Goal: Information Seeking & Learning: Learn about a topic

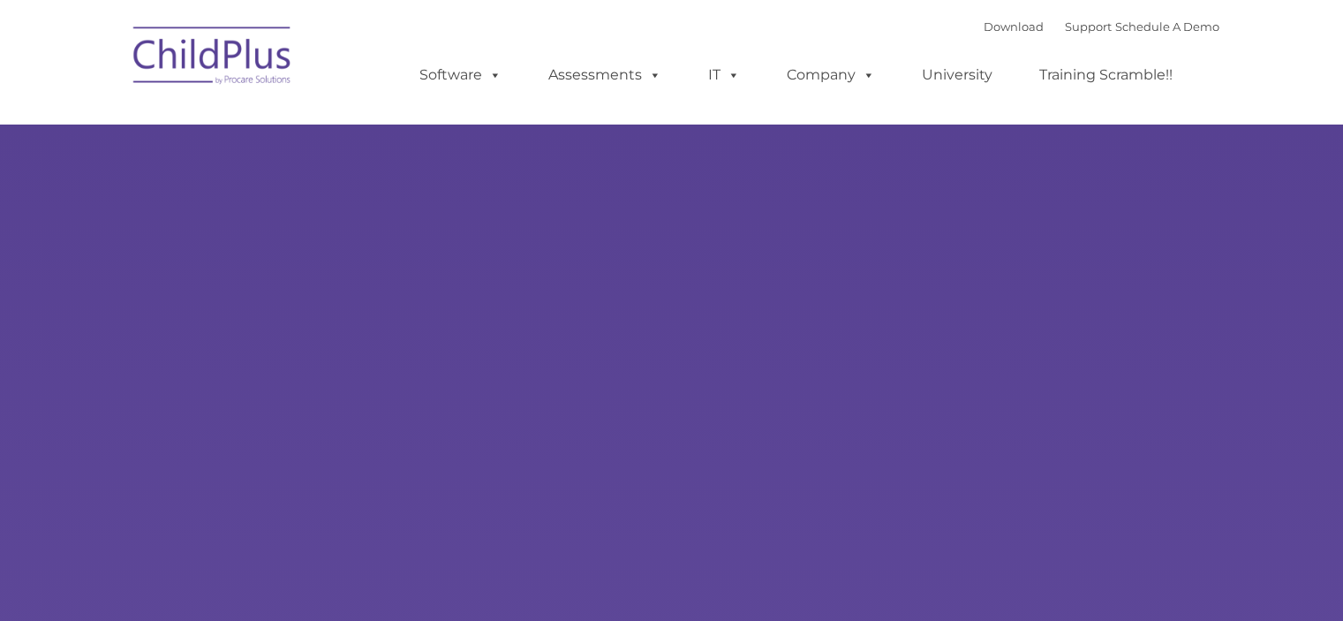
select select "MEDIUM"
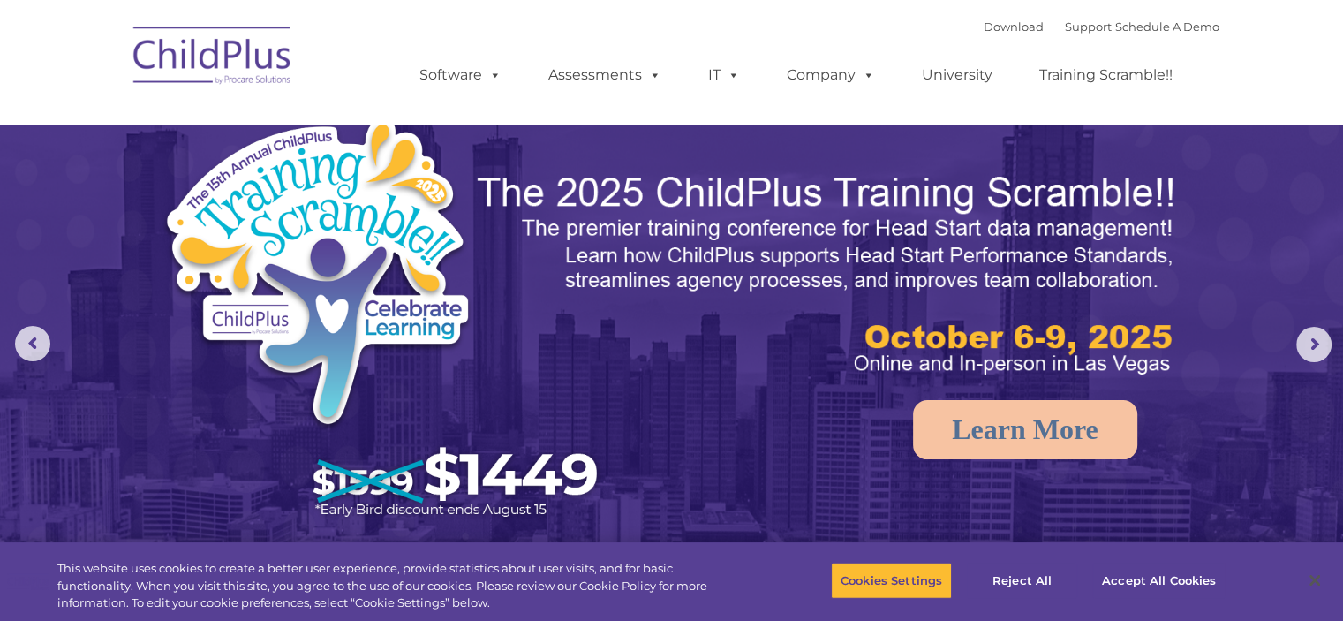
click at [215, 45] on img at bounding box center [212, 58] width 177 height 88
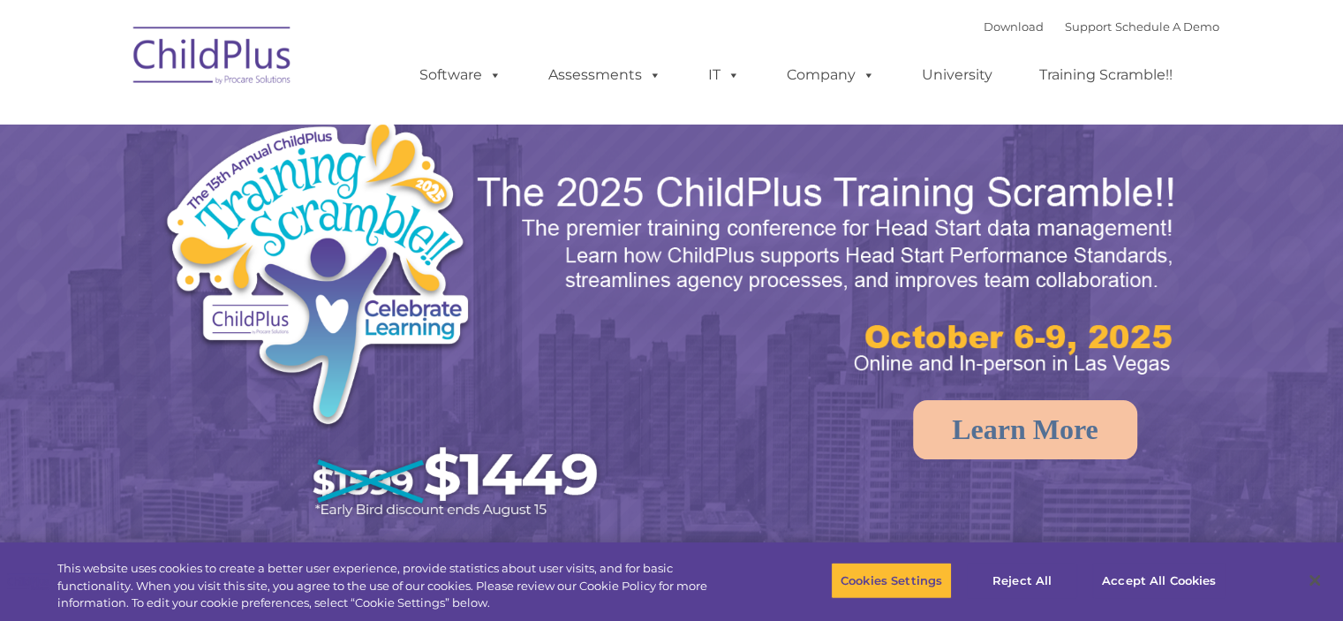
select select "MEDIUM"
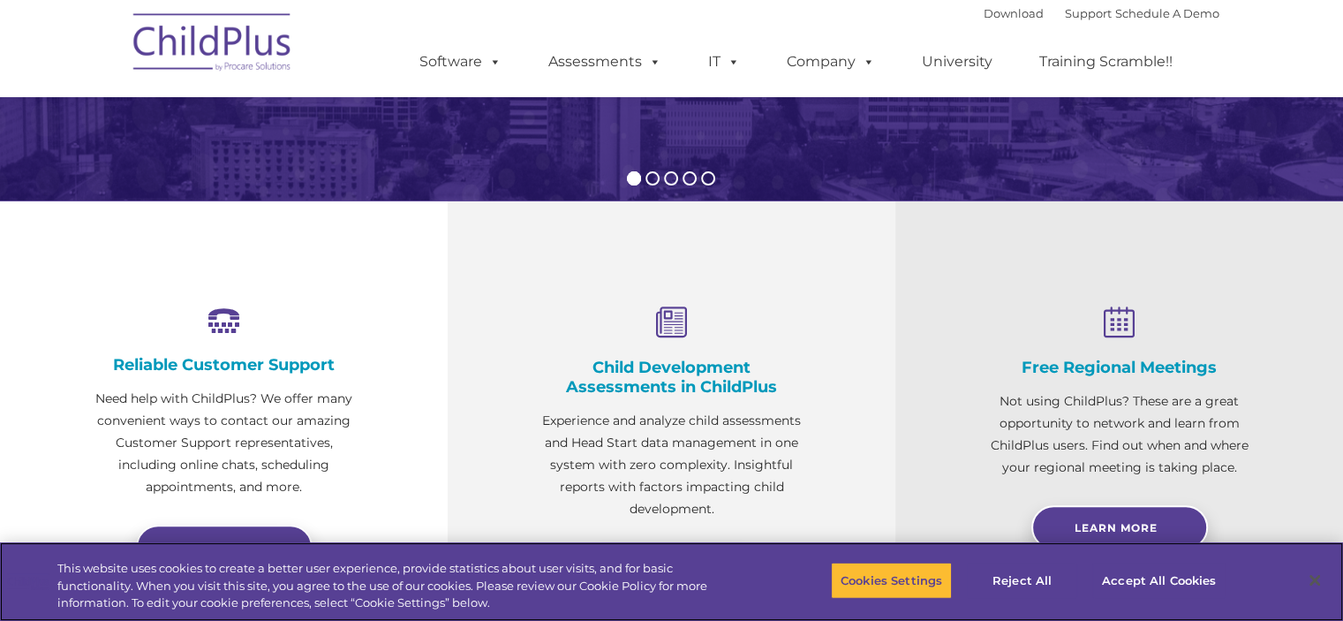
scroll to position [501, 0]
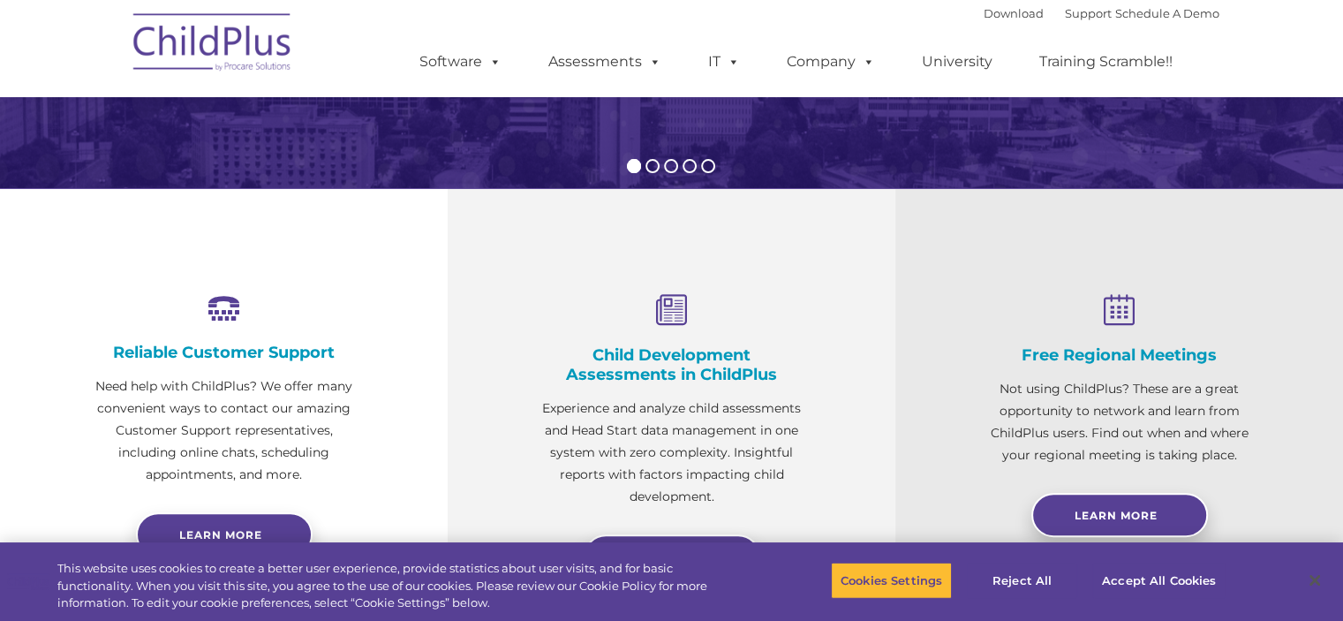
click at [720, 363] on h4 "Child Development Assessments in ChildPlus" at bounding box center [671, 364] width 271 height 39
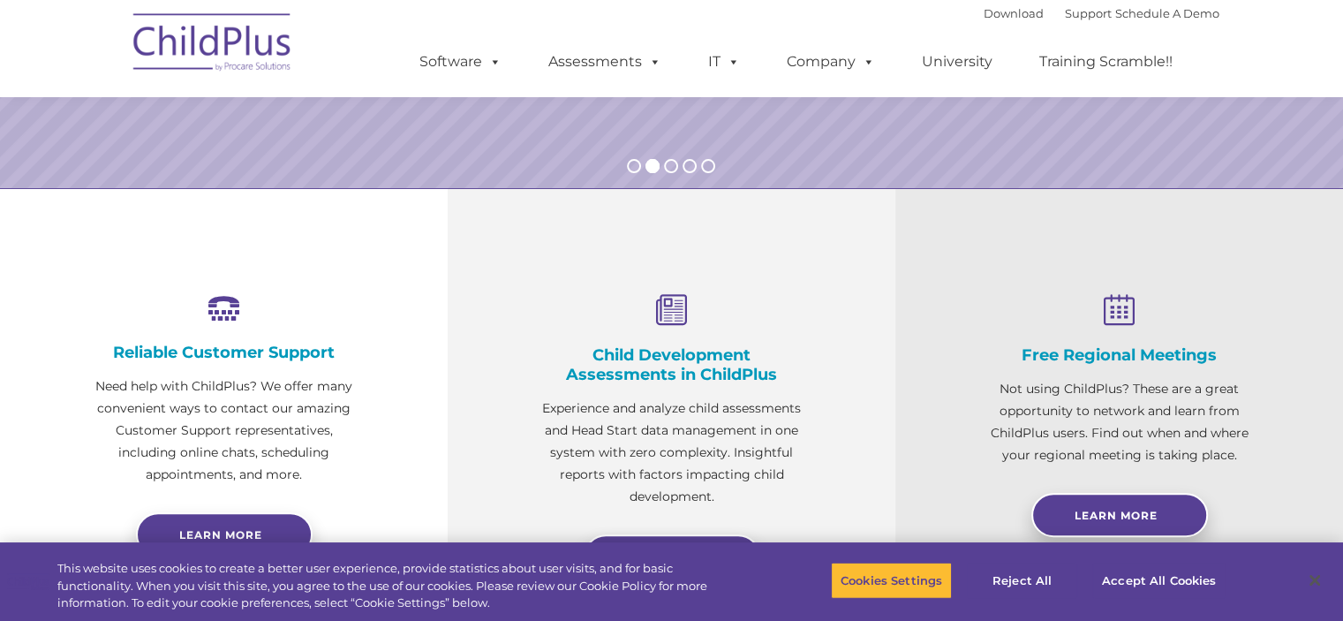
click at [666, 326] on icon at bounding box center [671, 311] width 271 height 34
click at [665, 327] on div "Child Development Assessments in ChildPlus Experience and analyze child assessm…" at bounding box center [671, 401] width 271 height 214
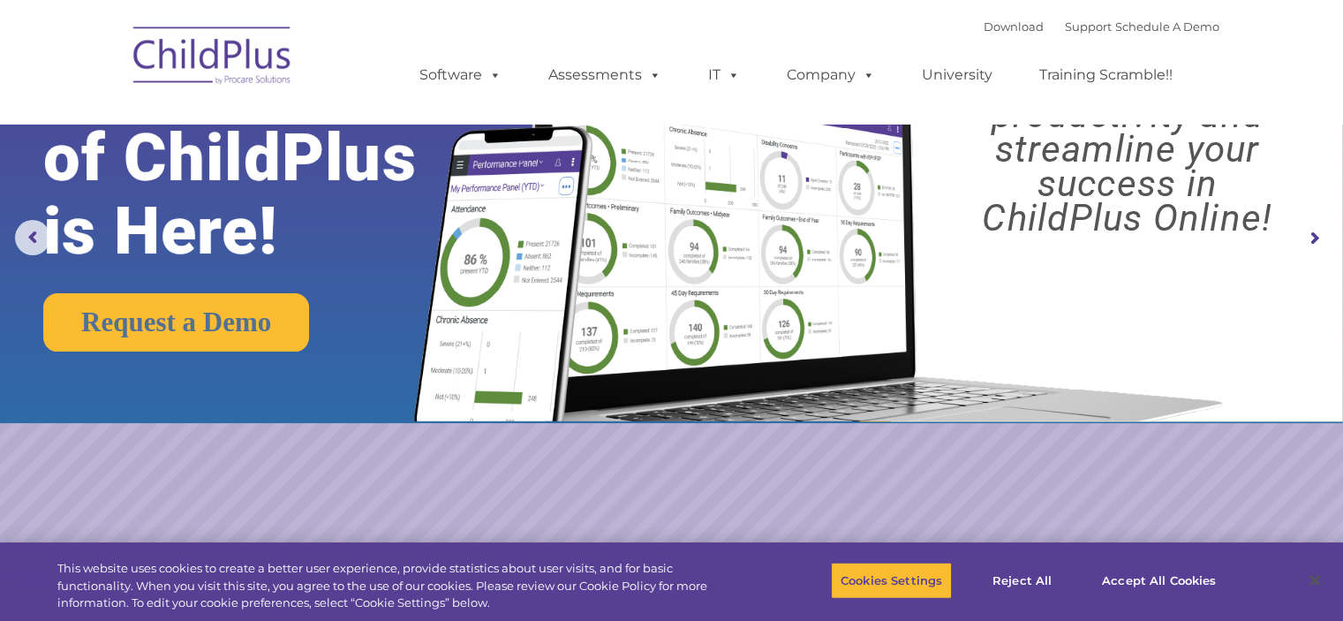
scroll to position [0, 0]
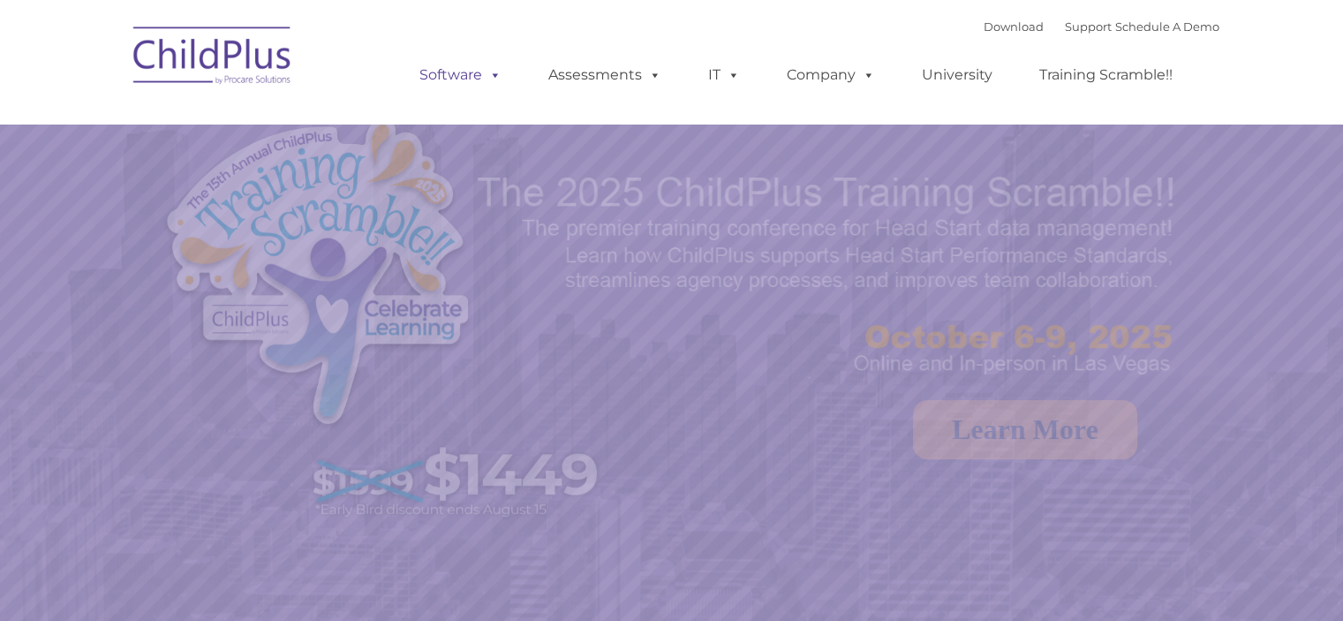
select select "MEDIUM"
